Goal: Transaction & Acquisition: Subscribe to service/newsletter

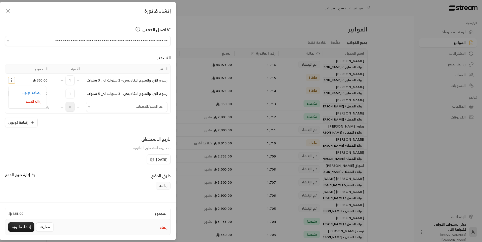
scroll to position [47, 0]
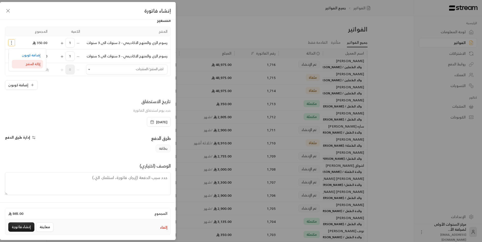
click at [31, 61] on span "إزالة المنتج" at bounding box center [33, 64] width 15 height 6
click at [127, 70] on input "اختر العميل" at bounding box center [126, 69] width 81 height 9
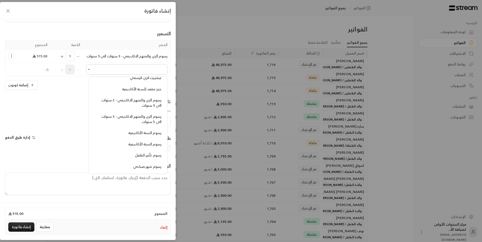
scroll to position [427, 0]
click at [130, 120] on span "رسوم الزي والمنهج الاكاديمي - 3 سنوات الى 5 سنوات" at bounding box center [131, 120] width 60 height 12
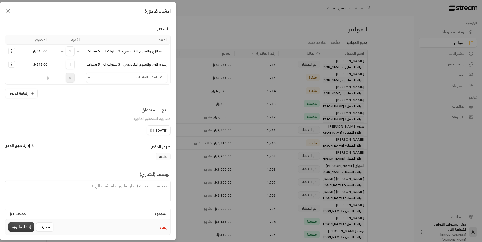
click at [23, 226] on button "إنشاء فاتورة" at bounding box center [21, 226] width 26 height 9
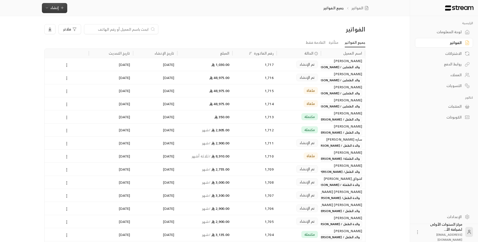
click at [57, 10] on span "إنشاء" at bounding box center [54, 8] width 8 height 6
click at [96, 50] on div "أتمتة الفواتير المتكررة للفواتير المستمرة." at bounding box center [79, 48] width 63 height 5
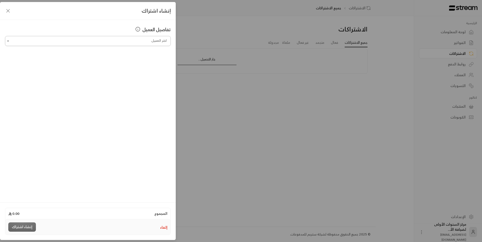
click at [132, 43] on input "اختر العميل" at bounding box center [88, 41] width 166 height 9
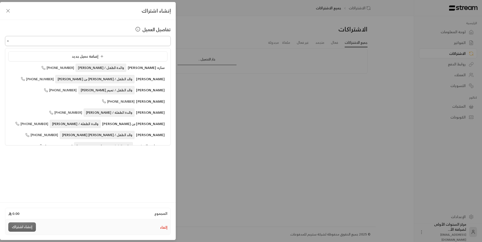
type input "**********"
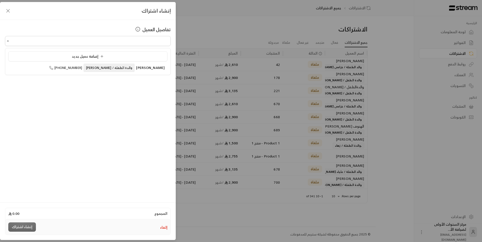
click at [165, 227] on button "إلغاء" at bounding box center [163, 227] width 7 height 5
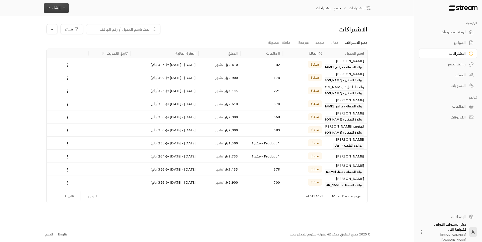
click at [50, 8] on icon "button" at bounding box center [49, 8] width 4 height 4
click at [101, 49] on div "أتمتة الفواتير المتكررة للفواتير المستمرة." at bounding box center [80, 48] width 63 height 5
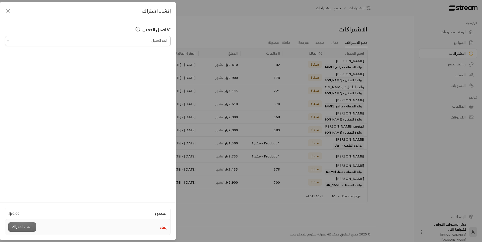
click at [152, 42] on input "اختر العميل" at bounding box center [88, 41] width 166 height 9
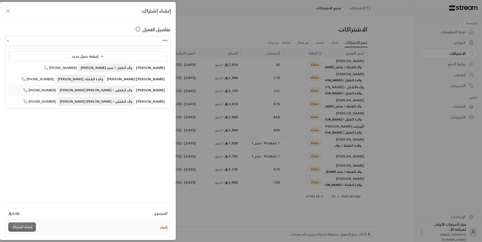
click at [117, 87] on span "والد الطفلين / [PERSON_NAME] [PERSON_NAME]" at bounding box center [96, 90] width 77 height 8
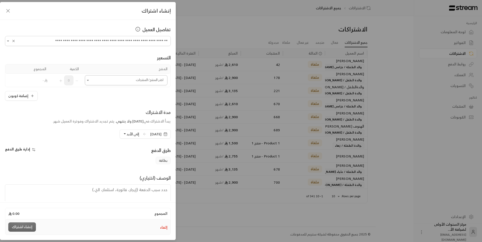
type input "**********"
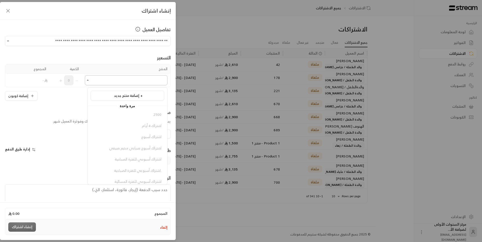
click at [139, 82] on input "اختر العميل" at bounding box center [126, 80] width 83 height 9
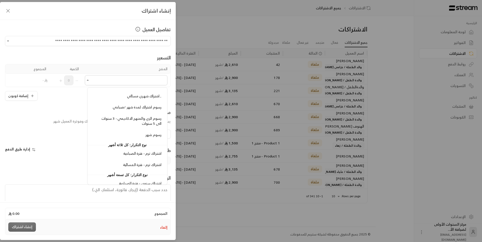
scroll to position [703, 0]
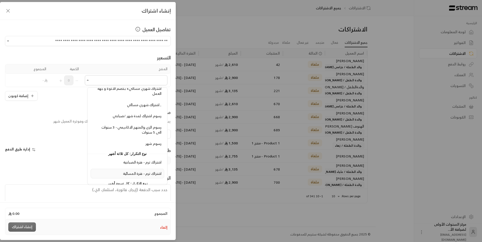
click at [144, 173] on span "اشتراك ترم - فترة المسائية" at bounding box center [142, 173] width 38 height 6
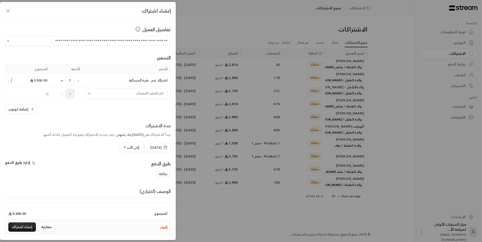
click at [14, 80] on icon "Selected Products" at bounding box center [11, 80] width 5 height 5
click at [30, 94] on span "إضافة كوبون" at bounding box center [31, 93] width 19 height 6
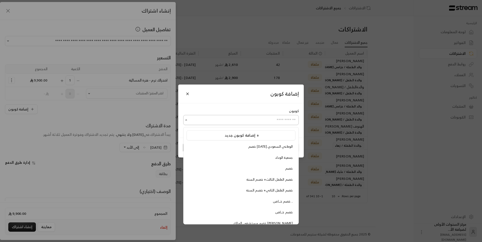
click at [275, 122] on input "اختر العميل" at bounding box center [241, 120] width 116 height 9
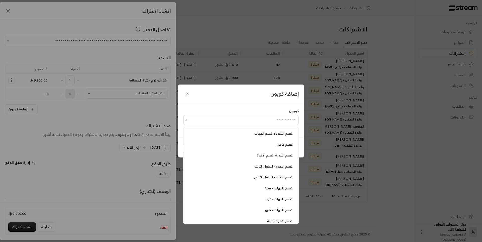
scroll to position [115, 0]
click at [272, 215] on span "خصم اشتراك ترم" at bounding box center [280, 217] width 24 height 6
type input "**********"
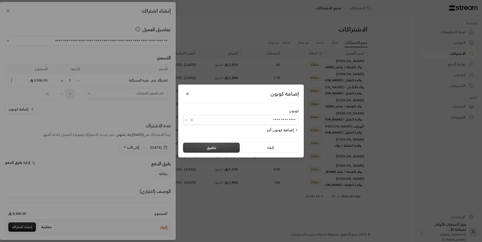
click at [204, 149] on button "تطبيق" at bounding box center [211, 147] width 57 height 10
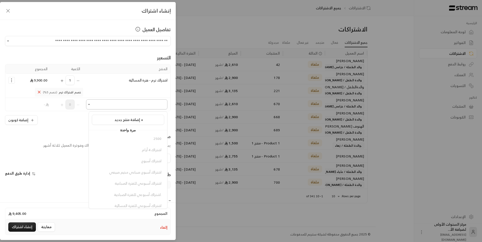
click at [128, 103] on input "اختر العميل" at bounding box center [126, 104] width 81 height 9
click at [146, 153] on span "اشتراك ترم - فترة المسائية" at bounding box center [142, 152] width 38 height 6
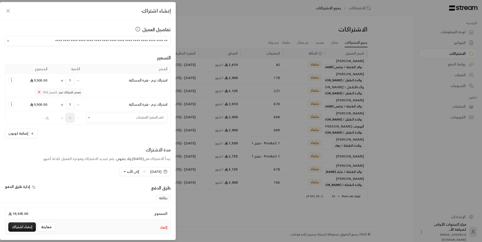
click at [13, 103] on icon "Selected Products" at bounding box center [11, 104] width 5 height 5
click at [32, 117] on span "إضافة كوبون" at bounding box center [31, 117] width 19 height 6
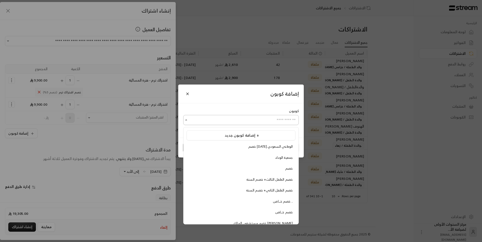
click at [264, 120] on input "اختر العميل" at bounding box center [241, 120] width 116 height 9
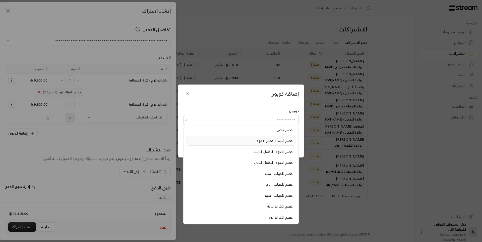
click at [257, 141] on div "خصم الترم + خصم الاخوة" at bounding box center [240, 140] width 103 height 5
type input "**********"
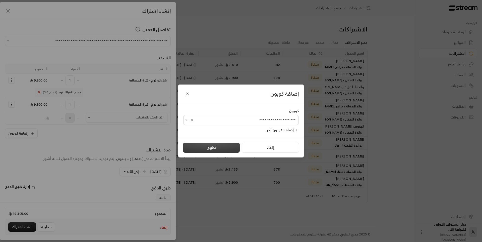
click at [224, 144] on button "تطبيق" at bounding box center [211, 147] width 57 height 10
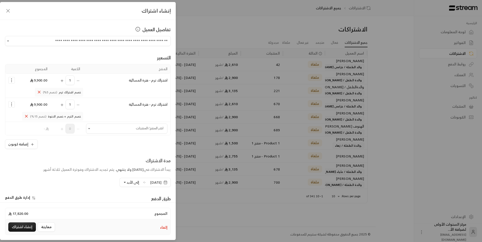
click at [29, 115] on icon "Selected Products" at bounding box center [26, 116] width 5 height 5
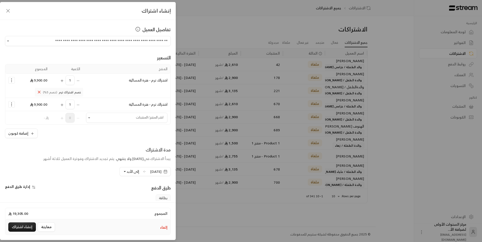
click at [15, 105] on button "Selected Products" at bounding box center [12, 104] width 6 height 6
click at [28, 116] on span "إضافة كوبون" at bounding box center [31, 117] width 19 height 6
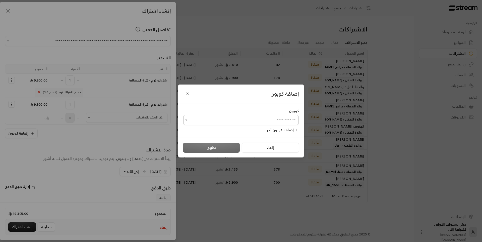
click at [246, 117] on input "اختر العميل" at bounding box center [241, 120] width 116 height 9
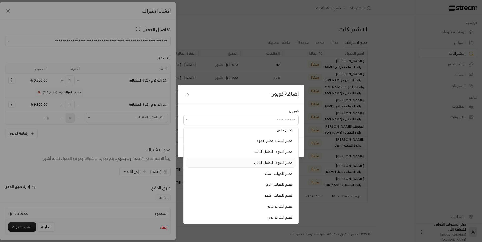
click at [262, 163] on span "خصم الاخوه - للطفل الثاني" at bounding box center [273, 162] width 39 height 6
type input "**********"
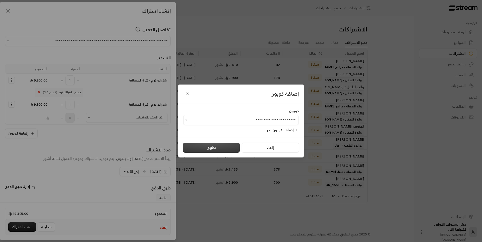
click at [205, 144] on button "تطبيق" at bounding box center [211, 147] width 57 height 10
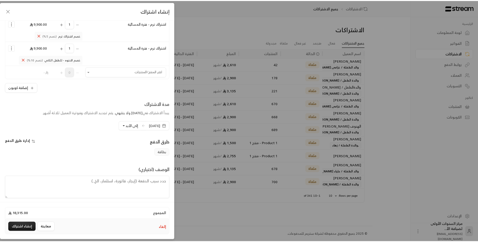
scroll to position [60, 0]
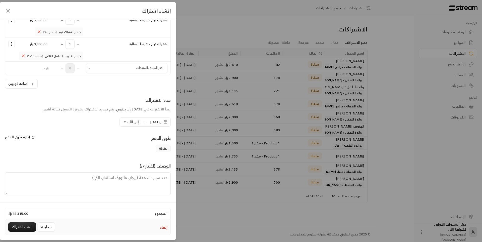
click at [164, 225] on button "إلغاء" at bounding box center [163, 227] width 7 height 5
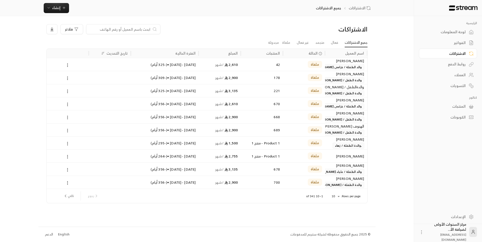
click at [220, 26] on div "فلاتر" at bounding box center [166, 29] width 240 height 10
click at [457, 31] on div "لوحة المعلومات" at bounding box center [445, 31] width 40 height 5
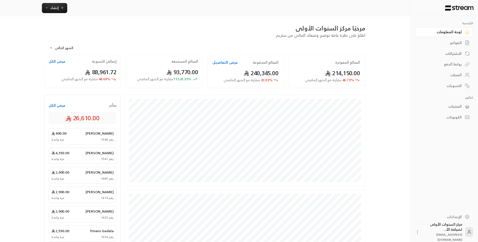
click at [268, 40] on div "**********" at bounding box center [204, 46] width 321 height 16
click at [180, 25] on div "مرحبًا مركز السنوات الأولى" at bounding box center [204, 28] width 321 height 8
